Goal: Task Accomplishment & Management: Use online tool/utility

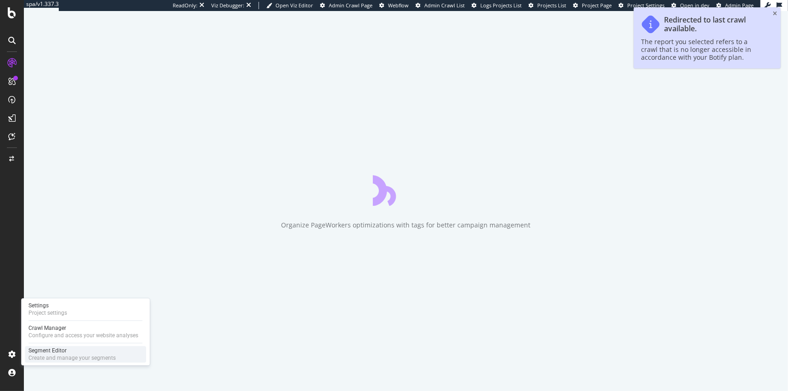
click at [55, 352] on div "Segment Editor" at bounding box center [71, 350] width 87 height 7
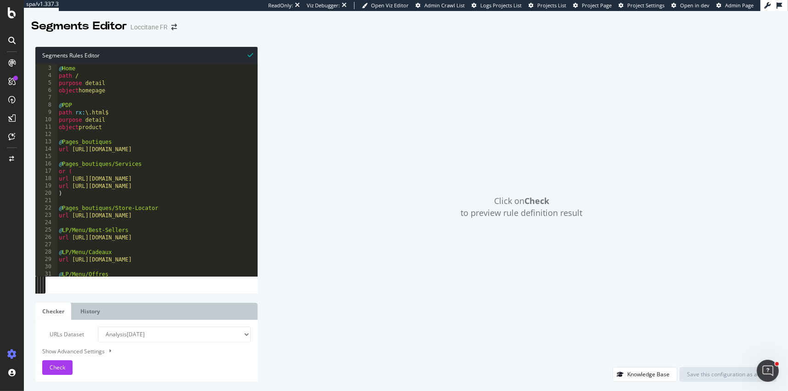
scroll to position [15, 0]
click at [125, 113] on div "@ Home path / purpose detail object homepage @ PDP path rx : \.html$ purpose de…" at bounding box center [229, 176] width 344 height 227
click at [121, 121] on div "@ Home path / purpose detail object homepage @ PDP path rx : \.html$ purpose de…" at bounding box center [229, 176] width 344 height 227
type textarea "purpose detail"
click at [121, 129] on div "@ Home path / purpose detail object homepage @ PDP path rx : \.html$ purpose de…" at bounding box center [229, 176] width 344 height 227
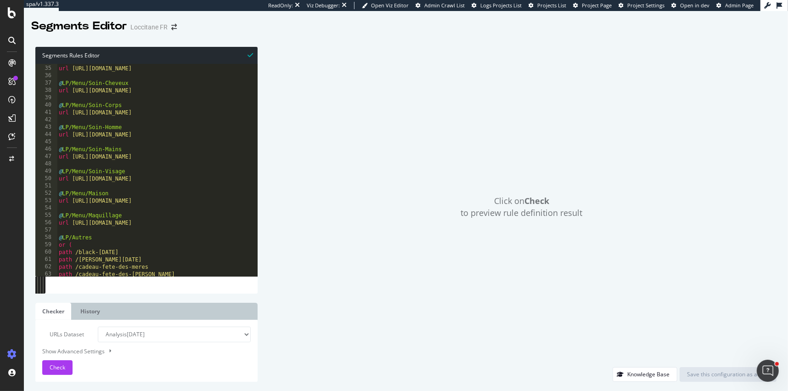
scroll to position [249, 0]
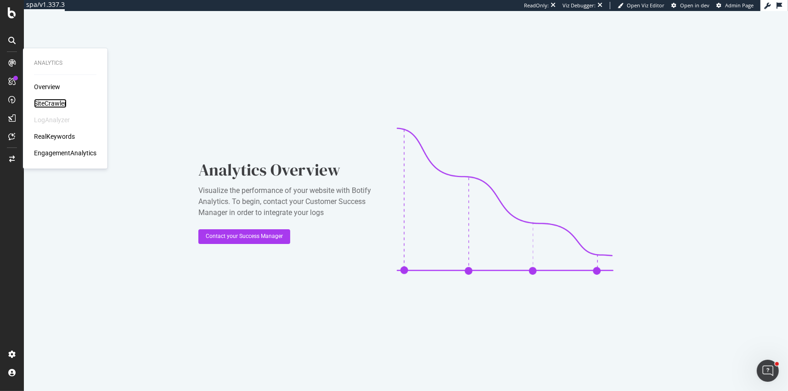
click at [51, 101] on div "SiteCrawler" at bounding box center [50, 103] width 33 height 9
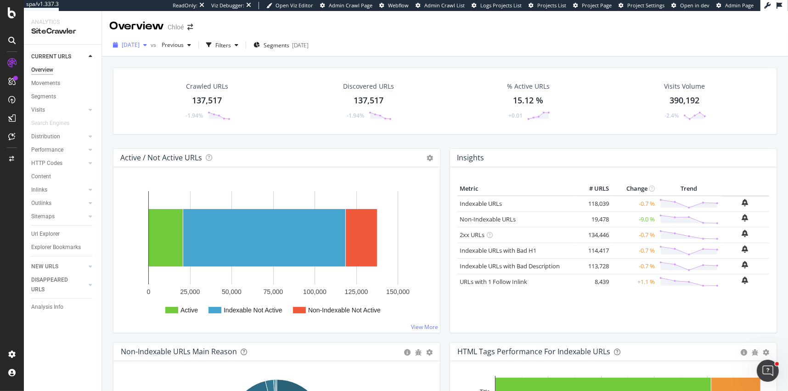
click at [133, 46] on span "[DATE]" at bounding box center [131, 45] width 18 height 8
click at [104, 97] on div "Crawled URLs 137,517 -1.94% Discovered URLs 137,517 -1.94% % Active URLs 15.12 …" at bounding box center [445, 246] width 686 height 380
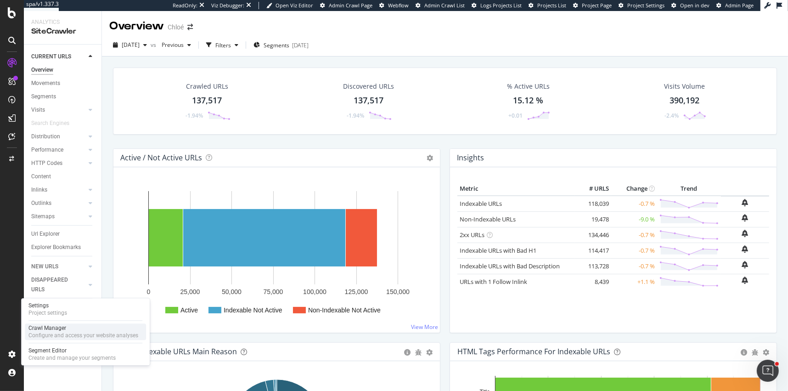
click at [51, 329] on div "Crawl Manager" at bounding box center [83, 327] width 110 height 7
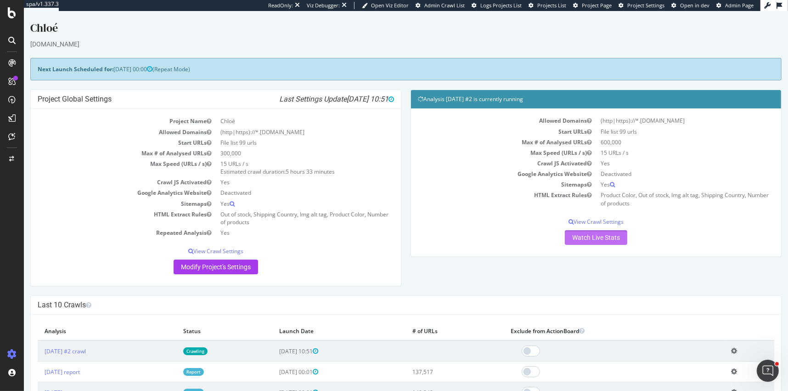
click at [598, 238] on link "Watch Live Stats" at bounding box center [596, 237] width 62 height 15
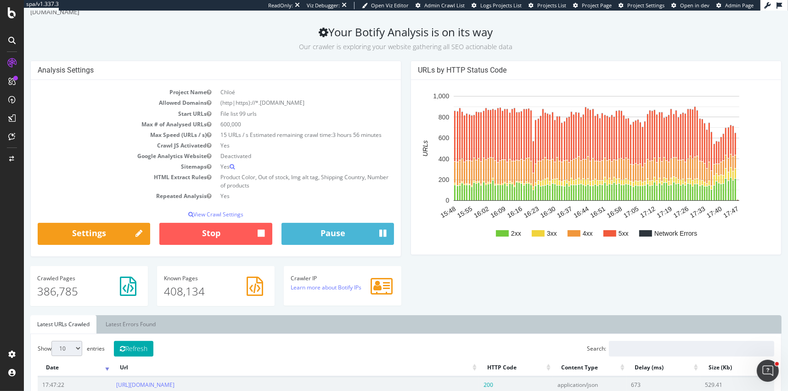
scroll to position [31, 0]
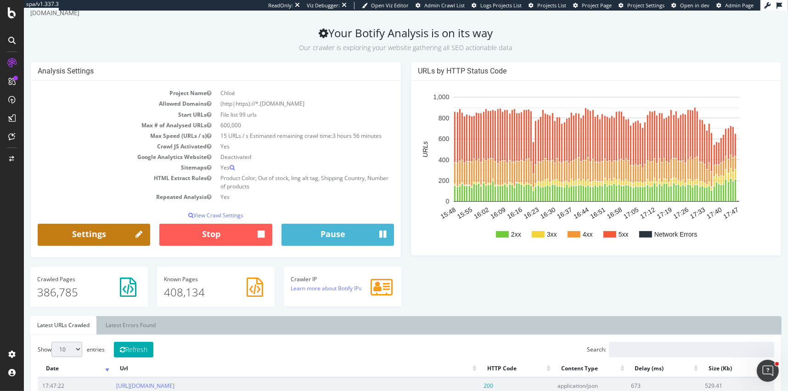
click at [120, 236] on link "Settings" at bounding box center [94, 235] width 112 height 22
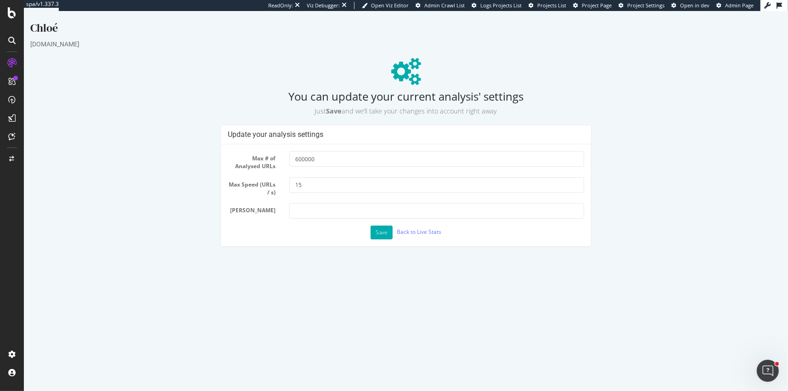
scroll to position [0, 0]
click at [296, 158] on input "600000" at bounding box center [436, 159] width 295 height 16
type input "700000"
drag, startPoint x: 315, startPoint y: 185, endPoint x: 287, endPoint y: 184, distance: 28.0
click at [287, 184] on div "15" at bounding box center [436, 185] width 309 height 16
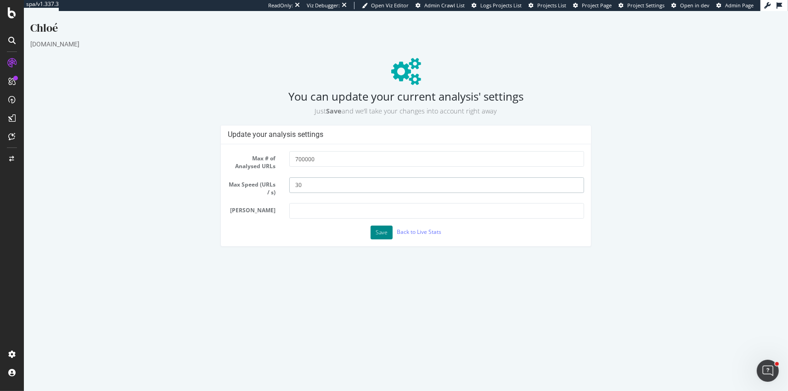
type input "30"
drag, startPoint x: 381, startPoint y: 232, endPoint x: 300, endPoint y: 155, distance: 111.7
click at [300, 155] on form "Max # of Analysed URLs 700000 Max Speed (URLs / s) 30 Max Depth Save Back to Li…" at bounding box center [406, 195] width 356 height 88
click at [297, 158] on input "700000" at bounding box center [436, 159] width 295 height 16
type input "800000"
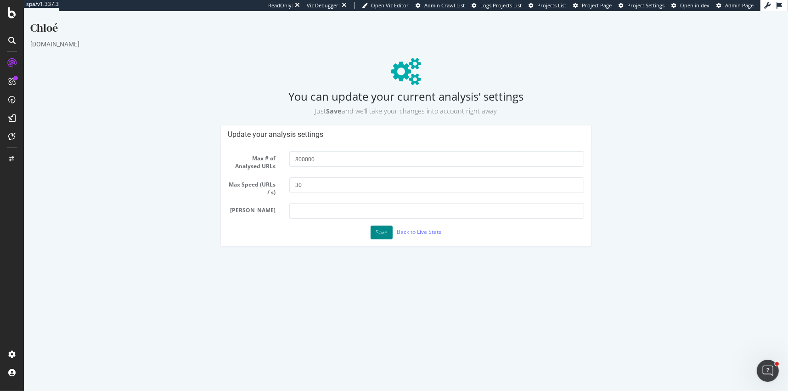
click at [380, 231] on button "Save" at bounding box center [382, 232] width 22 height 14
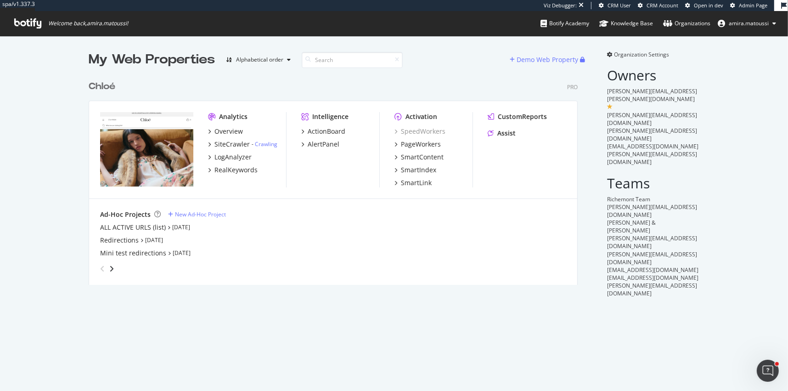
scroll to position [216, 496]
click at [123, 225] on div "ALL ACTIVE URLS (list)" at bounding box center [133, 227] width 66 height 9
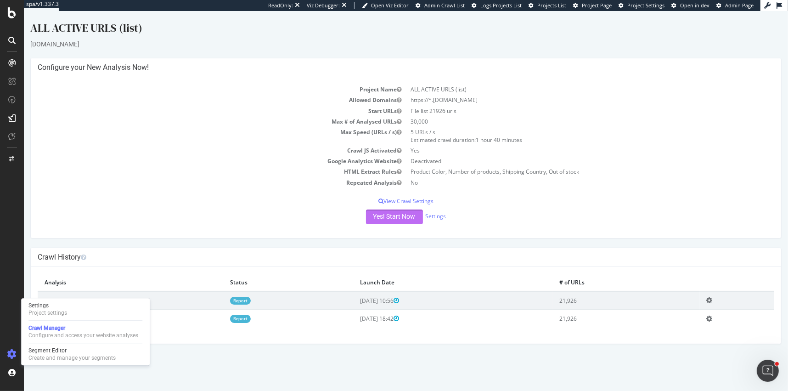
click at [373, 214] on button "Yes! Start Now" at bounding box center [394, 216] width 57 height 15
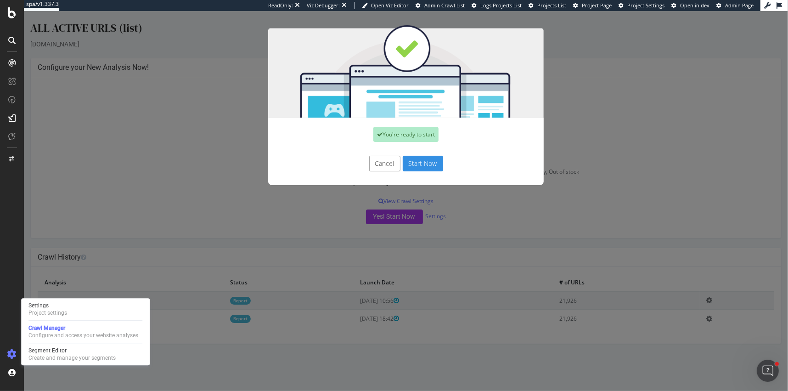
click at [379, 161] on button "Cancel" at bounding box center [384, 164] width 31 height 16
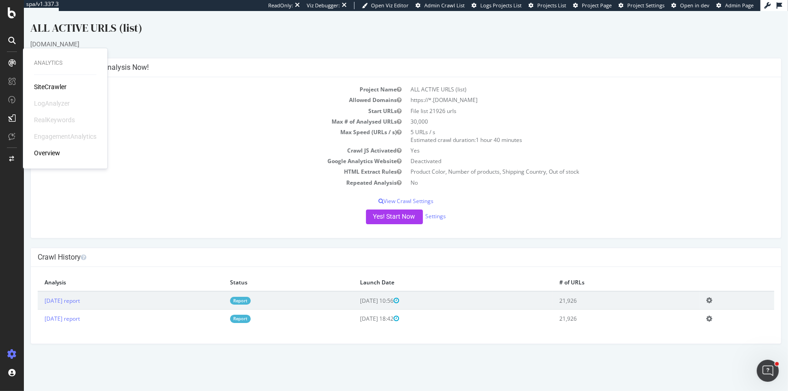
click at [42, 87] on div "SiteCrawler" at bounding box center [50, 86] width 33 height 9
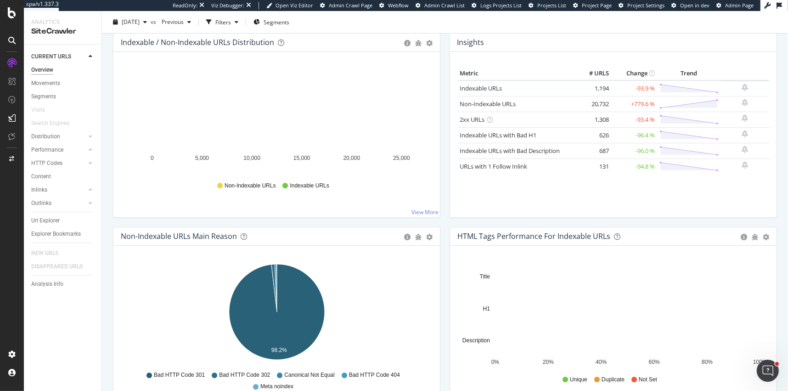
scroll to position [155, 0]
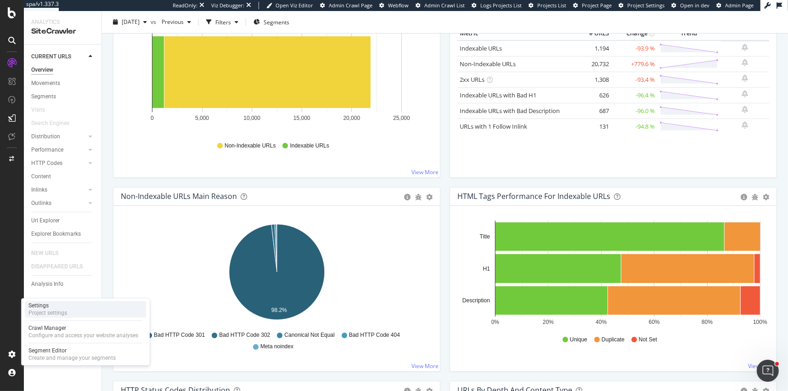
click at [51, 307] on div "Settings" at bounding box center [47, 305] width 39 height 7
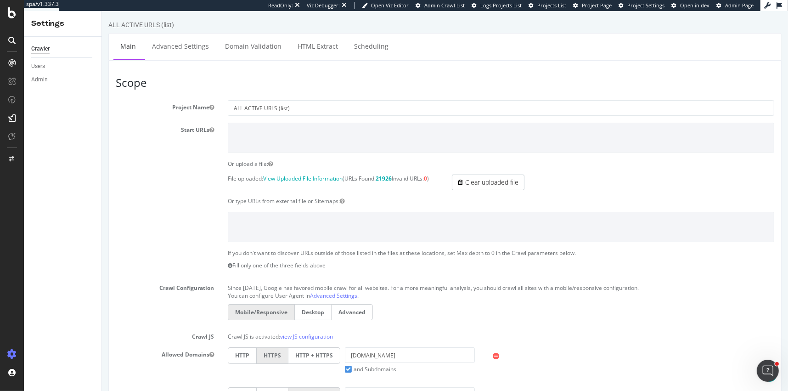
scroll to position [372, 0]
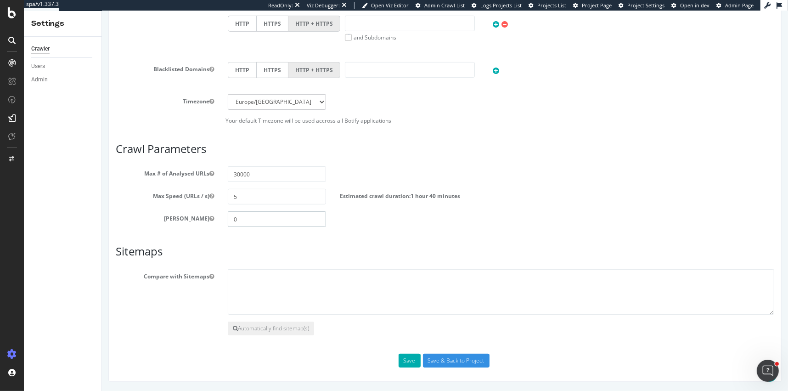
click at [259, 221] on input "0" at bounding box center [276, 219] width 98 height 16
type input "3"
drag, startPoint x: 260, startPoint y: 174, endPoint x: 221, endPoint y: 174, distance: 39.5
click at [220, 174] on div "30000" at bounding box center [276, 174] width 112 height 16
type input "100000"
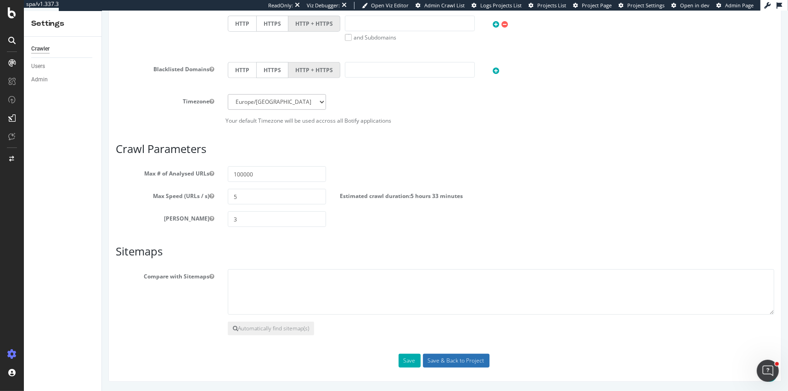
click at [432, 359] on input "Save & Back to Project" at bounding box center [455, 361] width 67 height 14
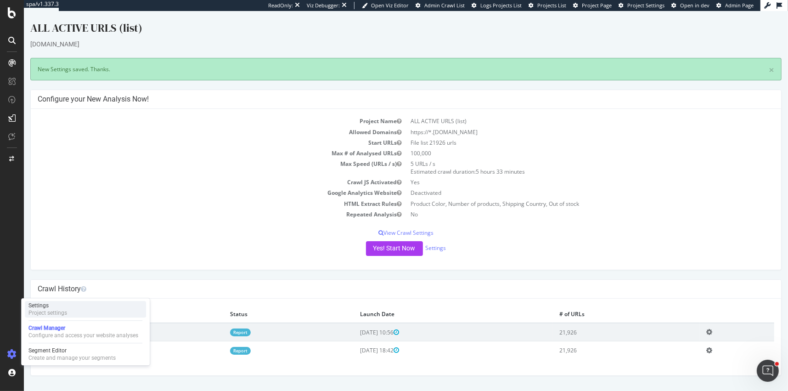
click at [58, 312] on div "Project settings" at bounding box center [47, 312] width 39 height 7
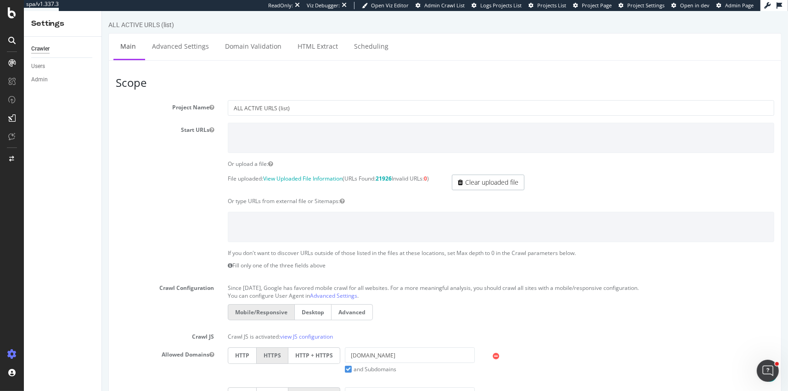
scroll to position [372, 0]
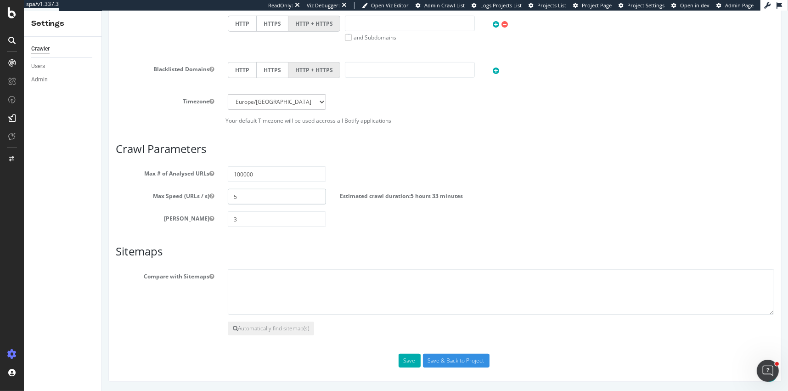
drag, startPoint x: 250, startPoint y: 199, endPoint x: 215, endPoint y: 198, distance: 34.5
click at [215, 198] on div "Max Speed (URLs / s) 5 Estimated crawl duration: 5 hours 33 minutes" at bounding box center [444, 197] width 672 height 16
type input "10"
click at [439, 359] on input "Save & Back to Project" at bounding box center [455, 361] width 67 height 14
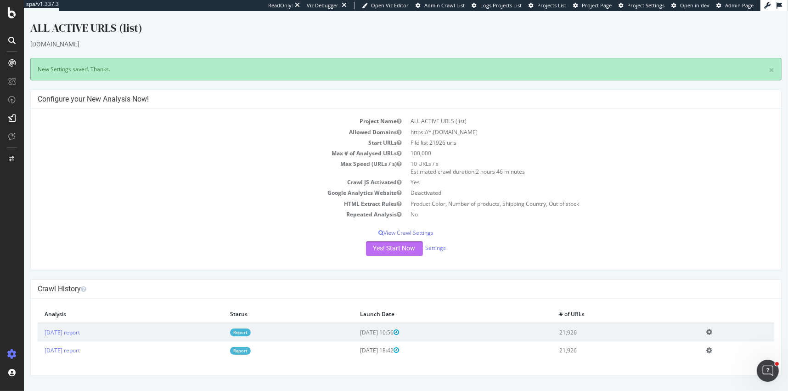
click at [385, 243] on button "Yes! Start Now" at bounding box center [394, 248] width 57 height 15
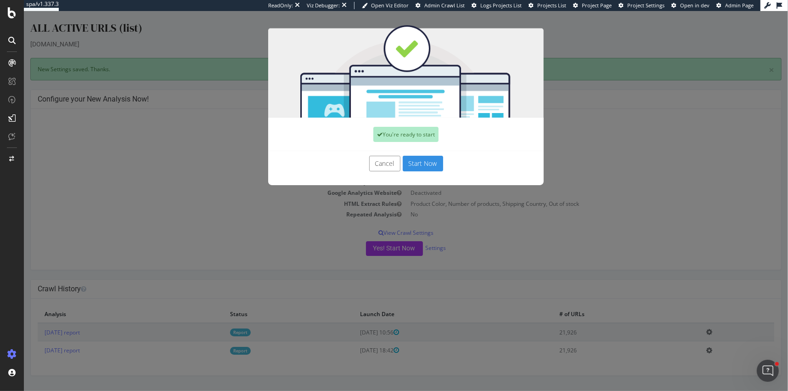
click at [419, 160] on button "Start Now" at bounding box center [423, 164] width 40 height 16
